Goal: Task Accomplishment & Management: Complete application form

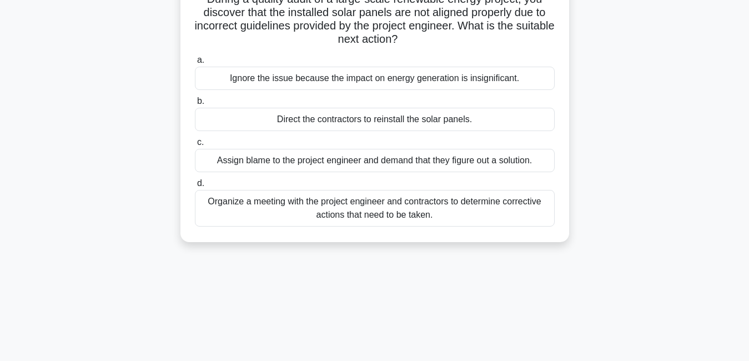
scroll to position [89, 0]
click at [480, 124] on div "Direct the contractors to reinstall the solar panels." at bounding box center [375, 118] width 360 height 23
click at [195, 104] on input "b. Direct the contractors to reinstall the solar panels." at bounding box center [195, 100] width 0 height 7
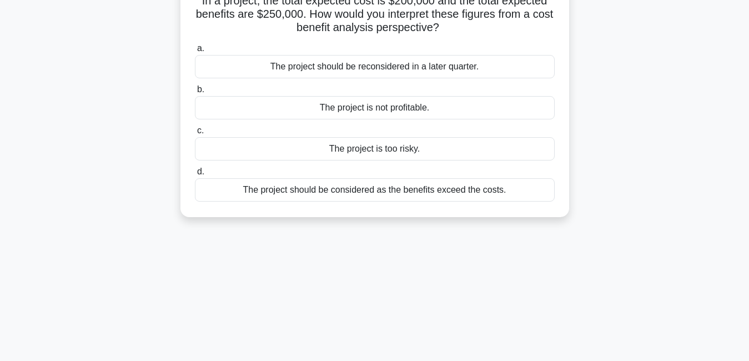
scroll to position [0, 0]
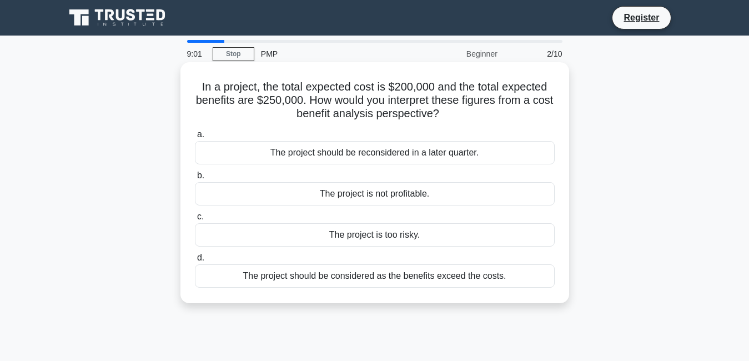
click at [443, 283] on div "The project should be considered as the benefits exceed the costs." at bounding box center [375, 275] width 360 height 23
click at [195, 261] on input "d. The project should be considered as the benefits exceed the costs." at bounding box center [195, 257] width 0 height 7
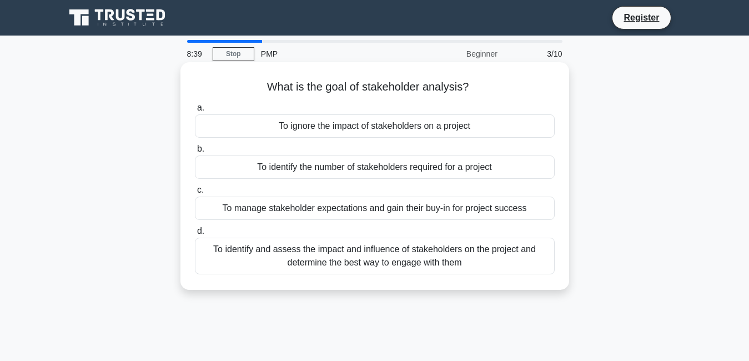
click at [411, 248] on div "To identify and assess the impact and influence of stakeholders on the project …" at bounding box center [375, 256] width 360 height 37
click at [195, 235] on input "d. To identify and assess the impact and influence of stakeholders on the proje…" at bounding box center [195, 231] width 0 height 7
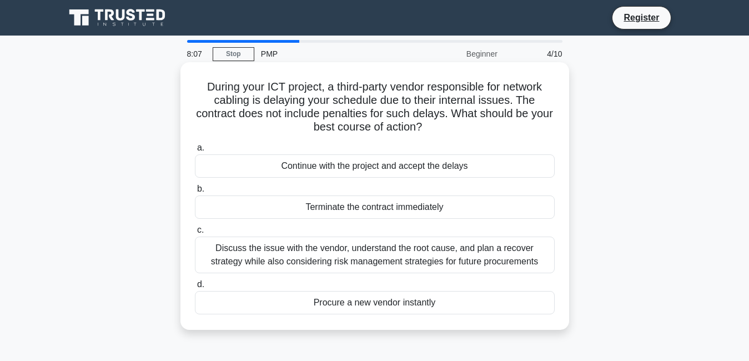
click at [366, 254] on div "Discuss the issue with the vendor, understand the root cause, and plan a recove…" at bounding box center [375, 254] width 360 height 37
click at [195, 234] on input "c. Discuss the issue with the vendor, understand the root cause, and plan a rec…" at bounding box center [195, 229] width 0 height 7
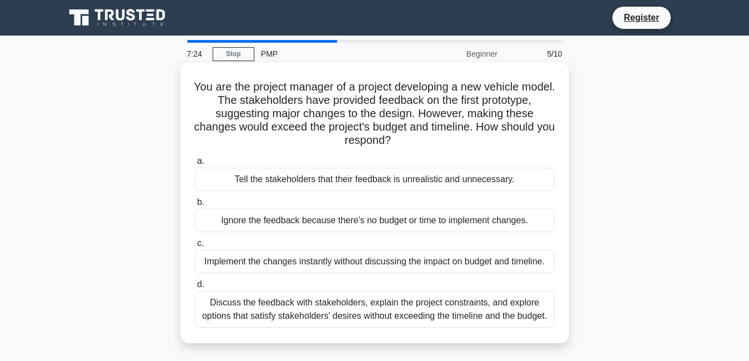
click at [377, 318] on div "Discuss the feedback with stakeholders, explain the project constraints, and ex…" at bounding box center [375, 309] width 360 height 37
click at [195, 288] on input "d. Discuss the feedback with stakeholders, explain the project constraints, and…" at bounding box center [195, 284] width 0 height 7
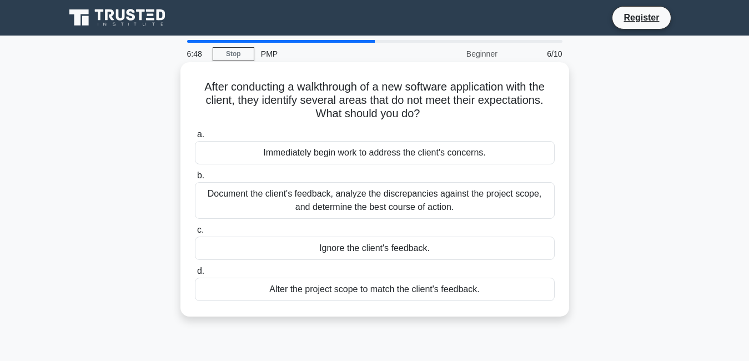
click at [414, 195] on div "Document the client's feedback, analyze the discrepancies against the project s…" at bounding box center [375, 200] width 360 height 37
click at [195, 179] on input "b. Document the client's feedback, analyze the discrepancies against the projec…" at bounding box center [195, 175] width 0 height 7
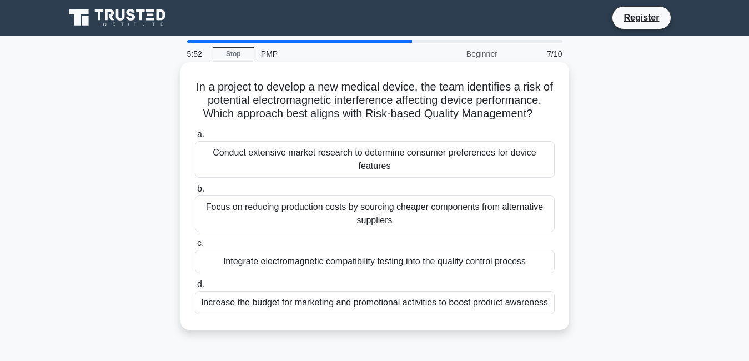
click at [376, 264] on div "Integrate electromagnetic compatibility testing into the quality control process" at bounding box center [375, 261] width 360 height 23
click at [195, 247] on input "c. Integrate electromagnetic compatibility testing into the quality control pro…" at bounding box center [195, 243] width 0 height 7
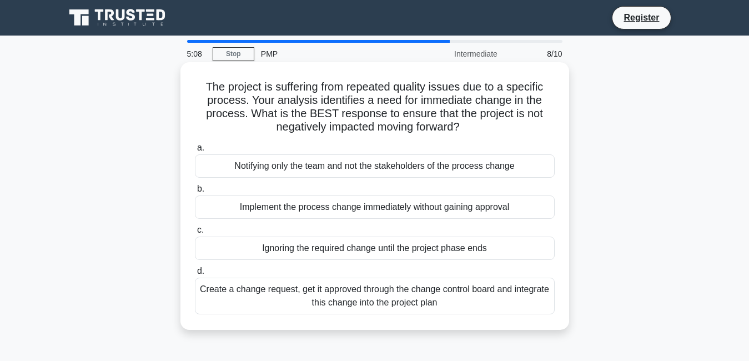
click at [384, 291] on div "Create a change request, get it approved through the change control board and i…" at bounding box center [375, 296] width 360 height 37
click at [195, 275] on input "d. Create a change request, get it approved through the change control board an…" at bounding box center [195, 271] width 0 height 7
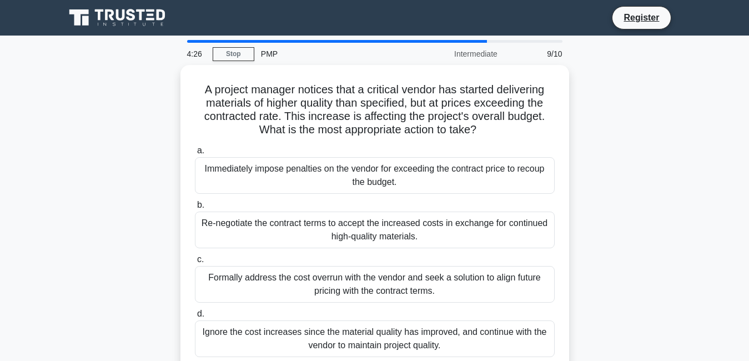
click at [384, 291] on div "Formally address the cost overrun with the vendor and seek a solution to align …" at bounding box center [375, 284] width 360 height 37
click at [195, 263] on input "c. Formally address the cost overrun with the vendor and seek a solution to ali…" at bounding box center [195, 259] width 0 height 7
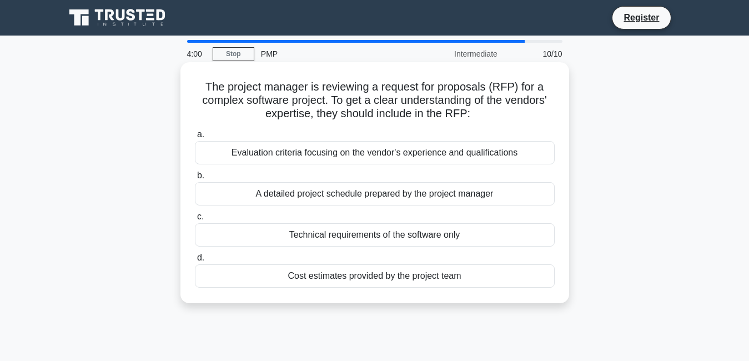
click at [401, 189] on div "A detailed project schedule prepared by the project manager" at bounding box center [375, 193] width 360 height 23
click at [195, 179] on input "b. A detailed project schedule prepared by the project manager" at bounding box center [195, 175] width 0 height 7
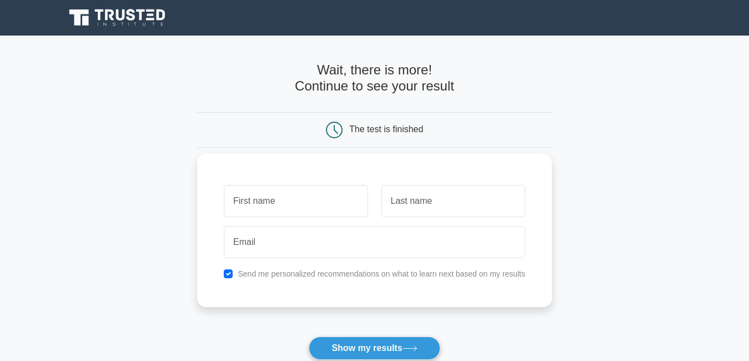
click at [295, 202] on input "text" at bounding box center [296, 201] width 144 height 32
type input "deumbur"
click at [415, 205] on input "text" at bounding box center [453, 201] width 144 height 32
type input "[PERSON_NAME]"
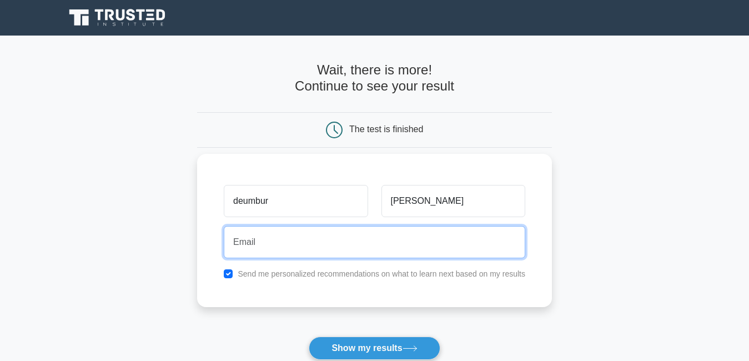
click at [322, 248] on input "email" at bounding box center [374, 242] width 301 height 32
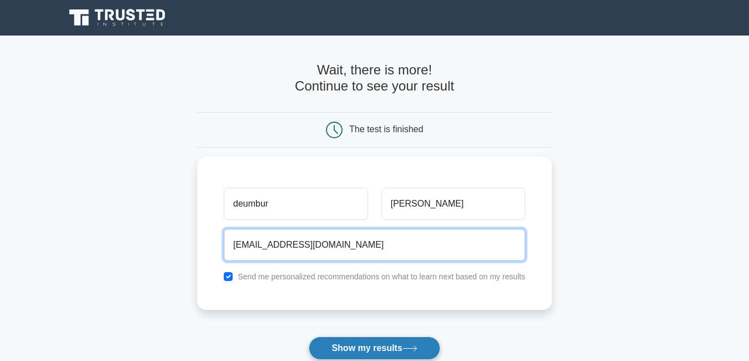
type input "[EMAIL_ADDRESS][DOMAIN_NAME]"
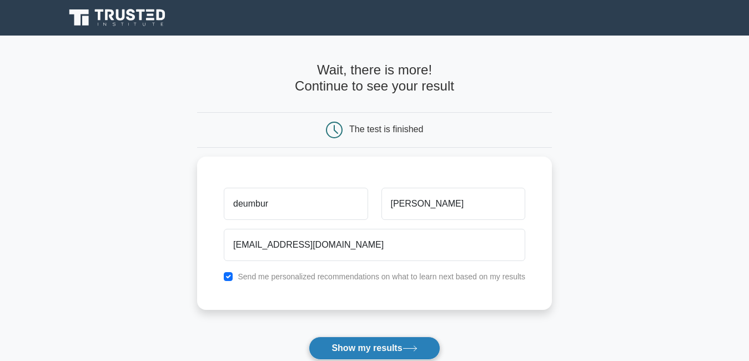
click at [366, 346] on button "Show my results" at bounding box center [374, 347] width 131 height 23
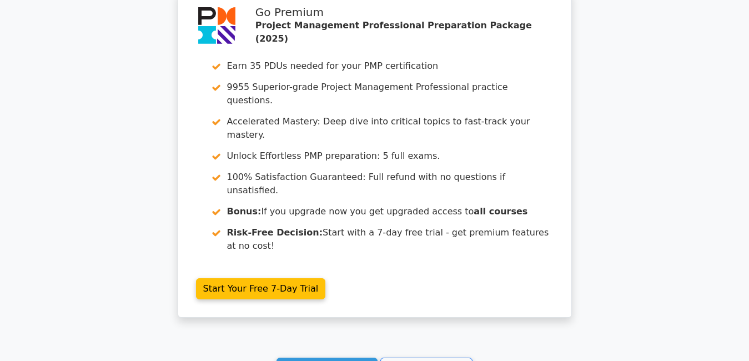
scroll to position [2008, 0]
